Goal: Information Seeking & Learning: Learn about a topic

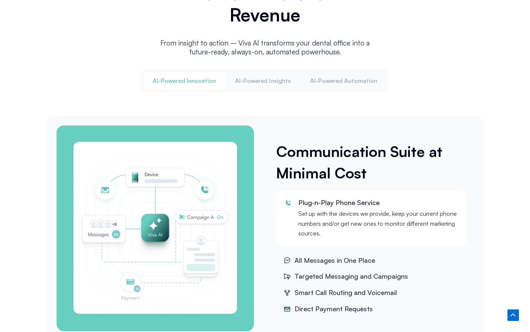
scroll to position [911, 0]
drag, startPoint x: 323, startPoint y: 211, endPoint x: 292, endPoint y: 212, distance: 30.7
click at [292, 212] on div "Plug-n-Play Phone Service Set up with the devices we provide, keep your current…" at bounding box center [372, 219] width 176 height 40
click at [277, 213] on div "Plug-n-Play Phone Service Set up with the devices we provide, keep your current…" at bounding box center [371, 218] width 190 height 55
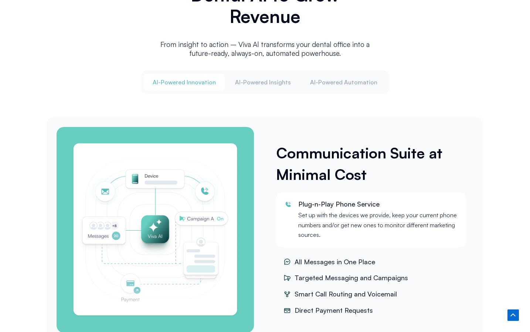
scroll to position [910, 0]
click at [261, 85] on button "Al-Powered Insights" at bounding box center [263, 81] width 74 height 17
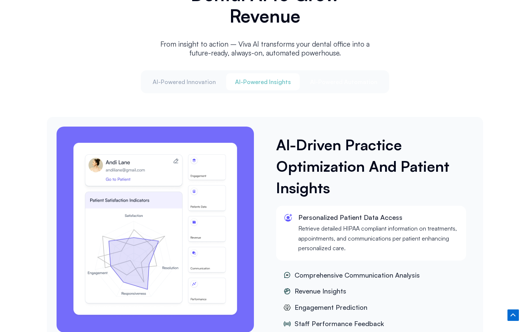
click at [322, 82] on span "Al-Powered Automation" at bounding box center [343, 82] width 67 height 8
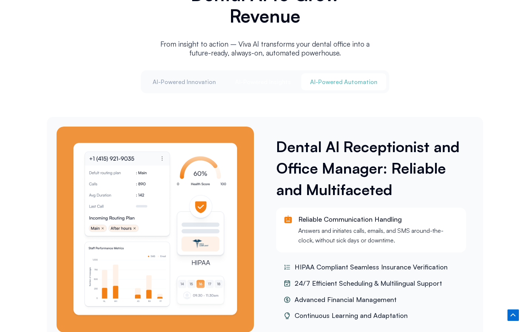
click at [269, 81] on span "Al-Powered Insights" at bounding box center [263, 82] width 56 height 8
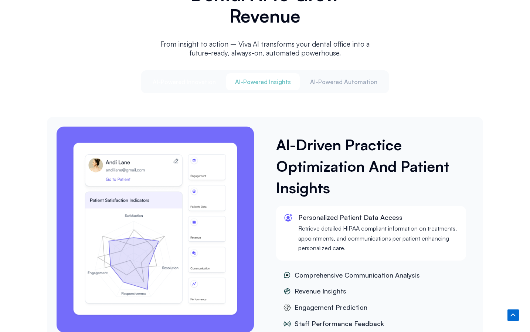
click at [193, 83] on span "Al-Powered Innovation" at bounding box center [184, 82] width 63 height 8
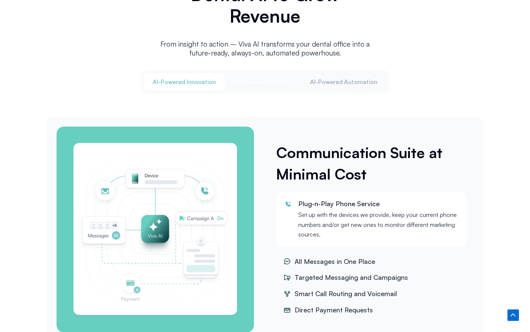
click at [256, 75] on button "Al-Powered Insights" at bounding box center [263, 81] width 74 height 17
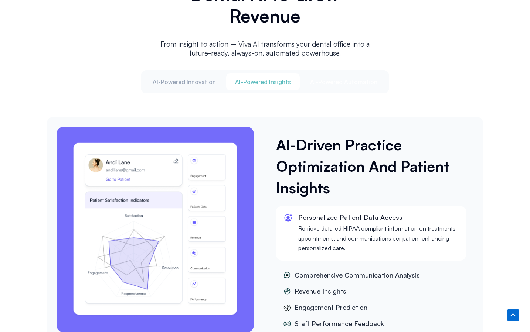
click at [340, 78] on span "Al-Powered Automation" at bounding box center [343, 82] width 67 height 8
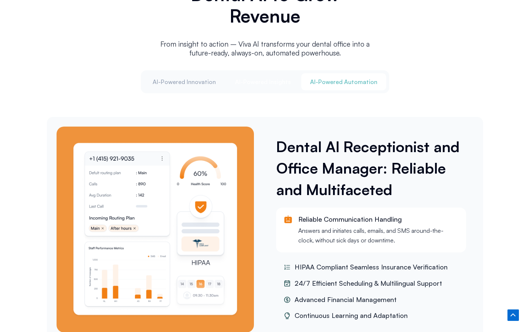
click at [247, 83] on span "Al-Powered Insights" at bounding box center [263, 82] width 56 height 8
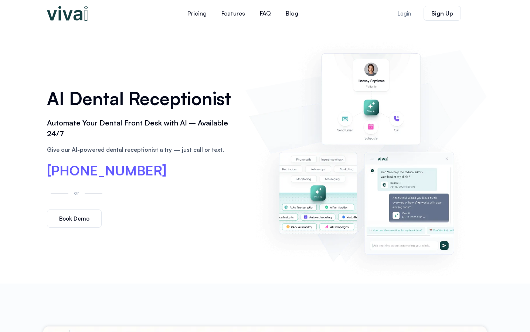
scroll to position [0, 0]
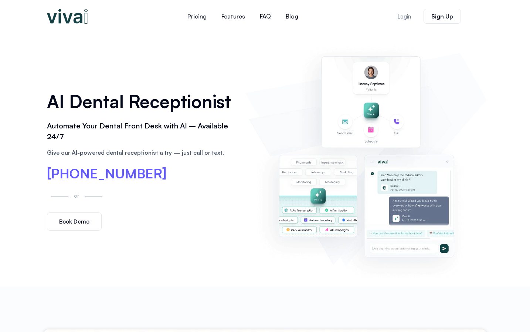
drag, startPoint x: 405, startPoint y: 198, endPoint x: 13, endPoint y: 171, distance: 392.2
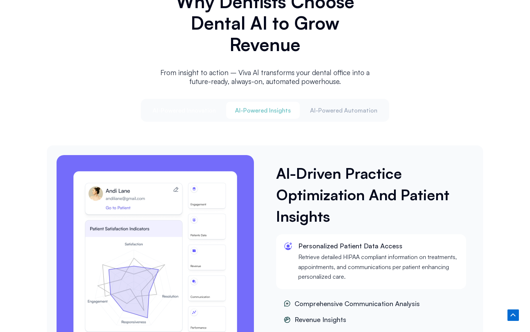
click at [201, 109] on span "Al-Powered Innovation" at bounding box center [184, 110] width 63 height 8
